Goal: Task Accomplishment & Management: Use online tool/utility

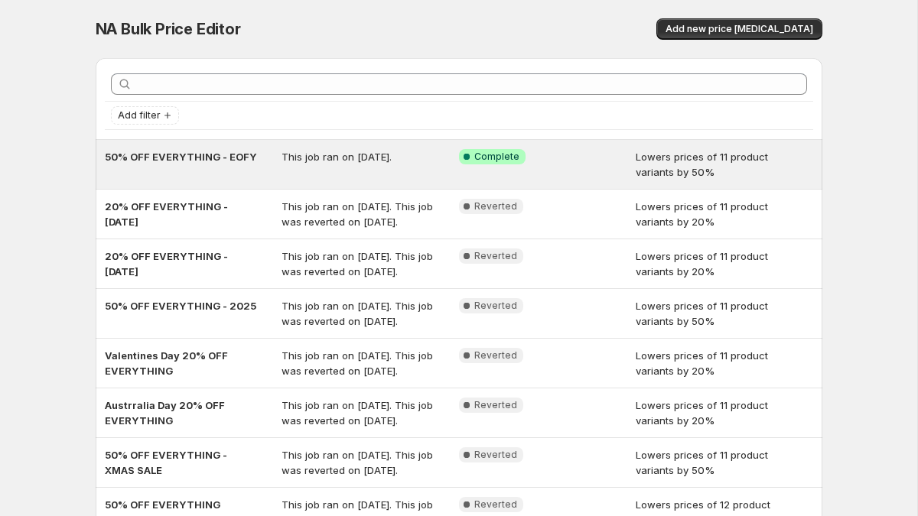
click at [193, 154] on span "50% OFF EVERYTHING - EOFY" at bounding box center [181, 157] width 152 height 12
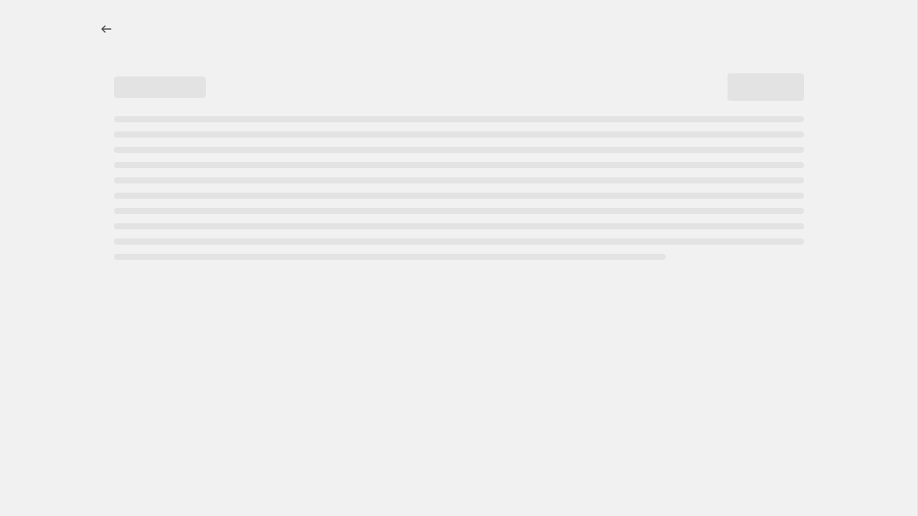
select select "percentage"
select select "collection"
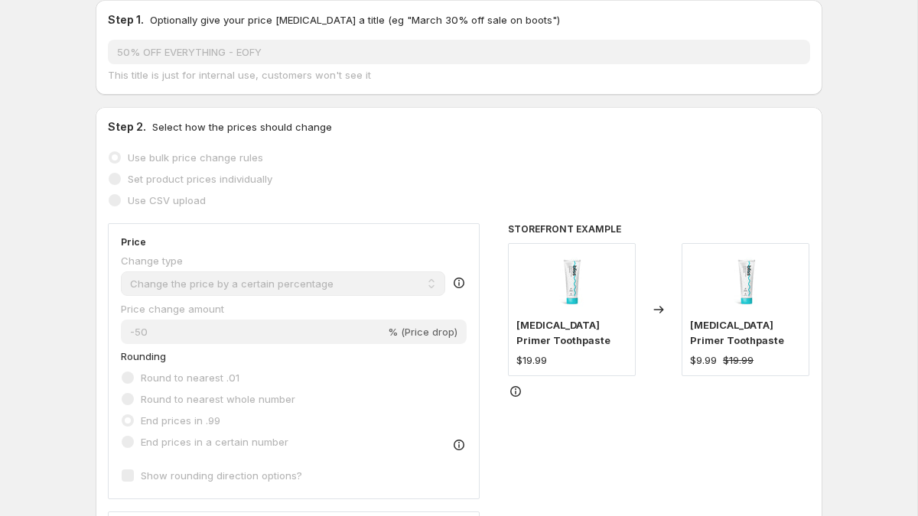
scroll to position [232, 0]
